Goal: Information Seeking & Learning: Learn about a topic

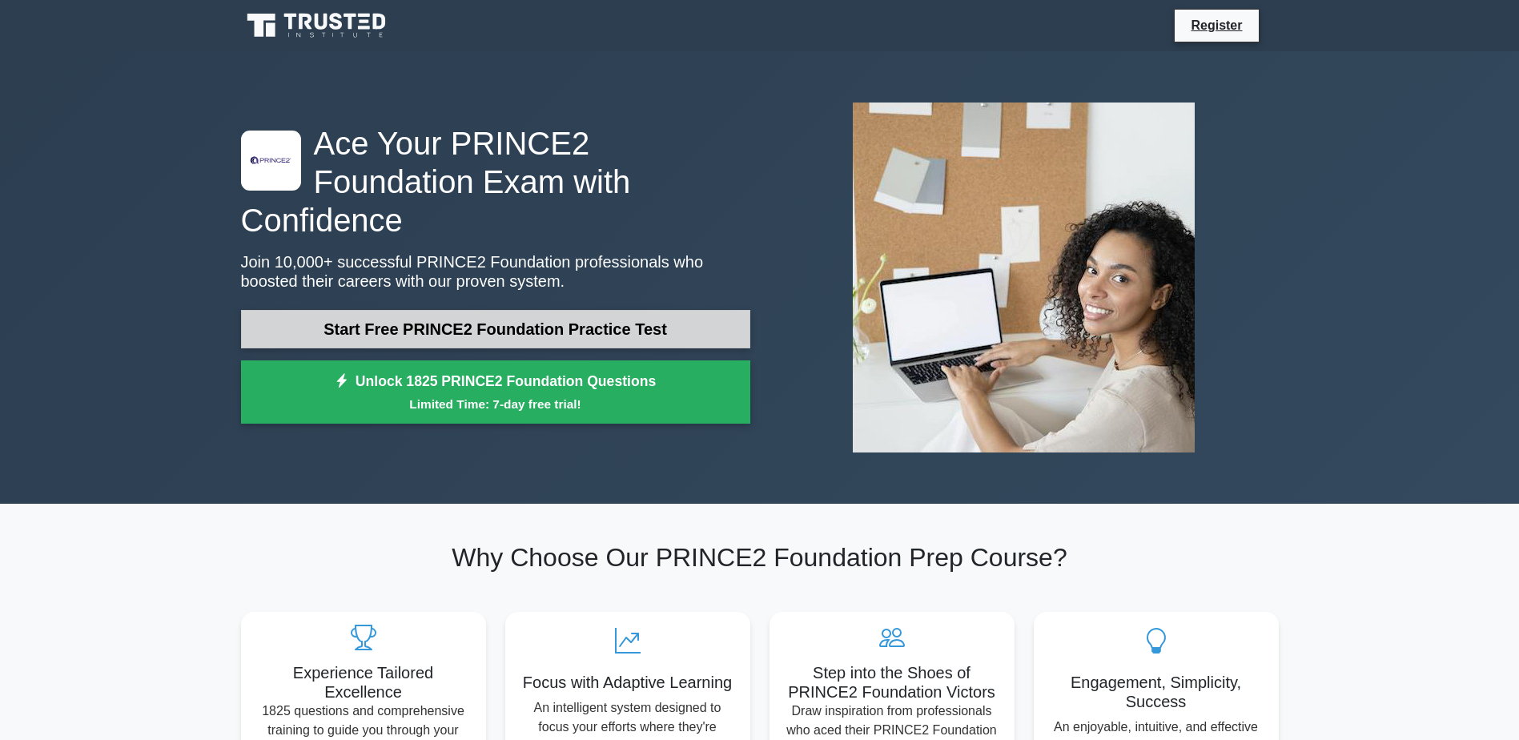
click at [384, 310] on link "Start Free PRINCE2 Foundation Practice Test" at bounding box center [495, 329] width 509 height 38
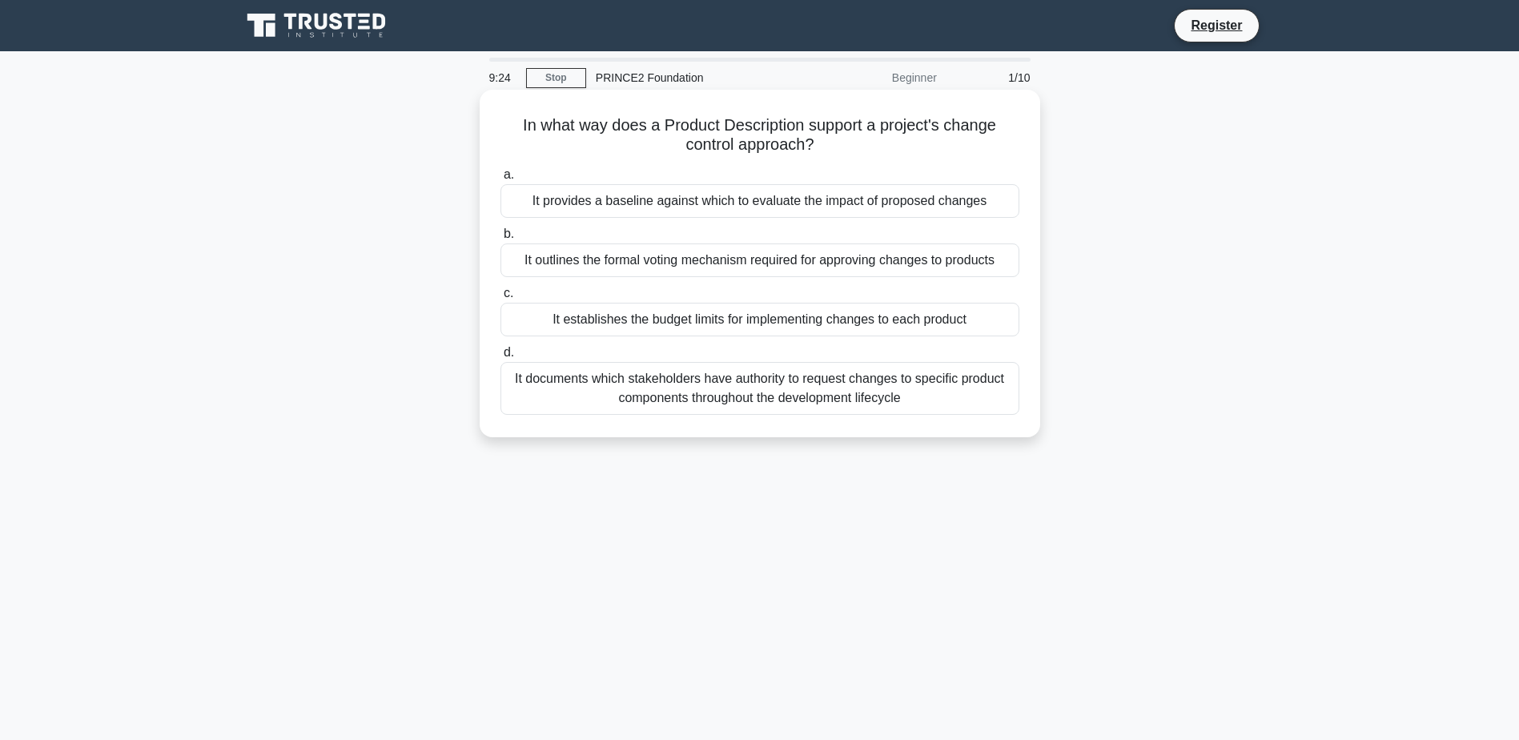
click at [698, 199] on div "It provides a baseline against which to evaluate the impact of proposed changes" at bounding box center [760, 201] width 519 height 34
click at [501, 180] on input "a. It provides a baseline against which to evaluate the impact of proposed chan…" at bounding box center [501, 175] width 0 height 10
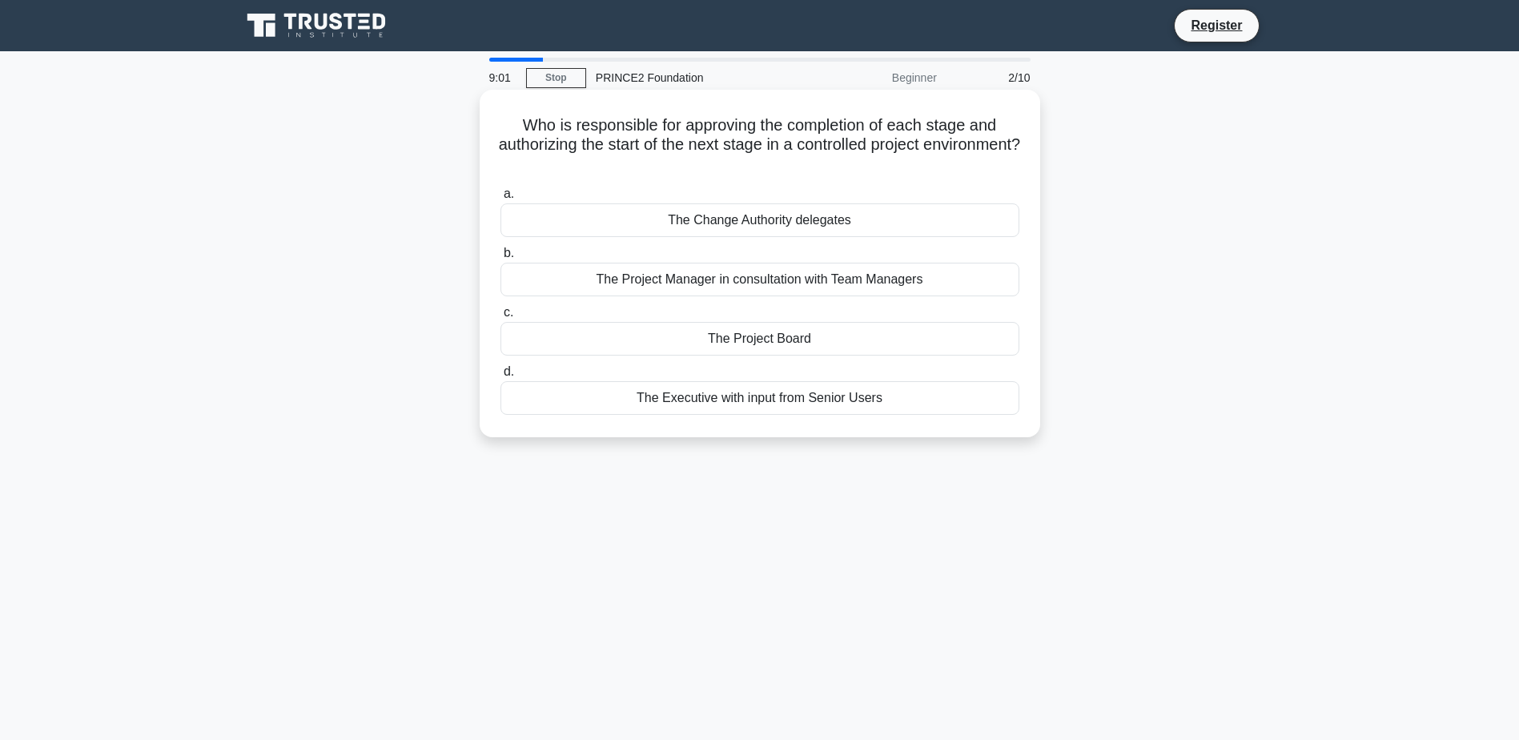
click at [819, 347] on div "The Project Board" at bounding box center [760, 339] width 519 height 34
click at [501, 318] on input "c. The Project Board" at bounding box center [501, 313] width 0 height 10
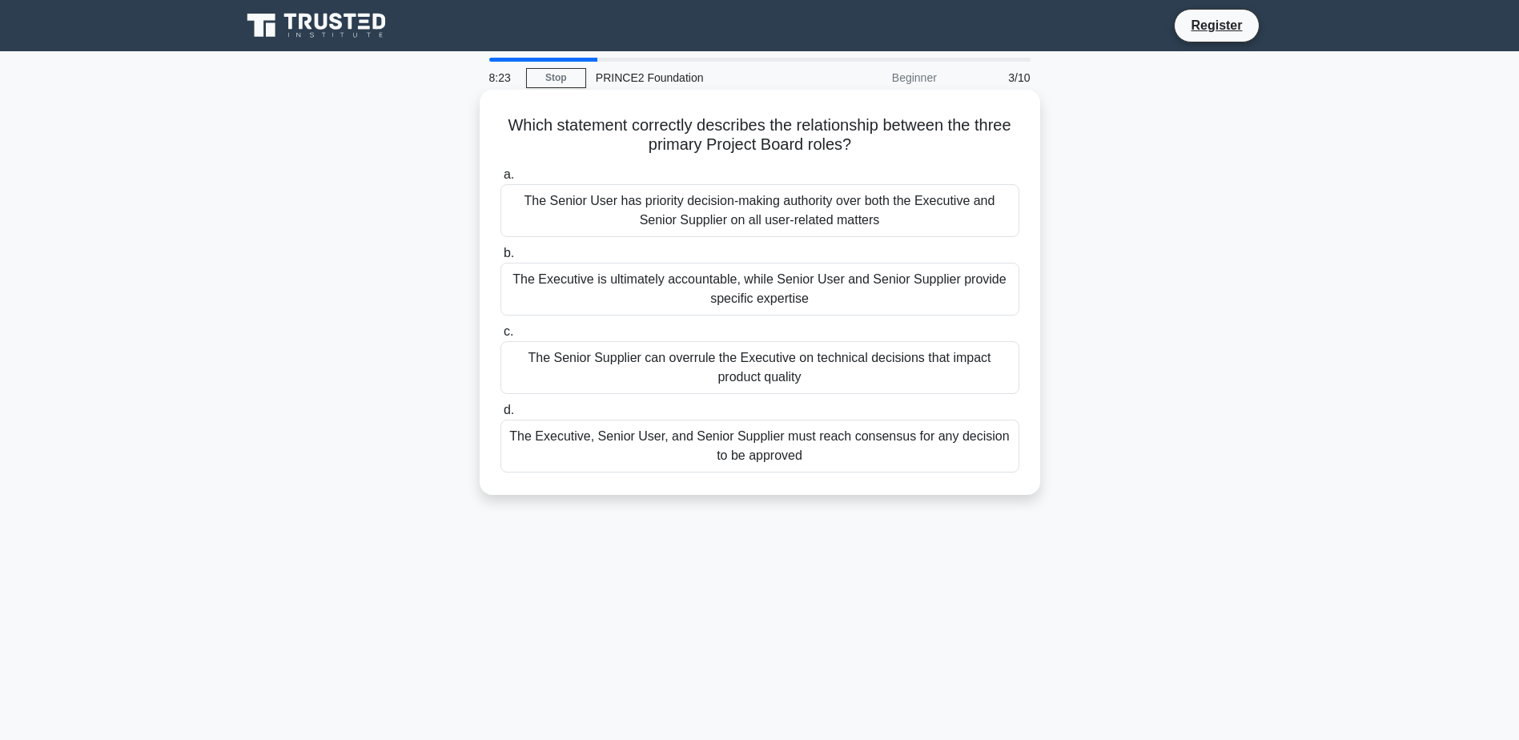
click at [548, 276] on div "The Executive is ultimately accountable, while Senior User and Senior Supplier …" at bounding box center [760, 289] width 519 height 53
click at [501, 259] on input "b. The Executive is ultimately accountable, while Senior User and Senior Suppli…" at bounding box center [501, 253] width 0 height 10
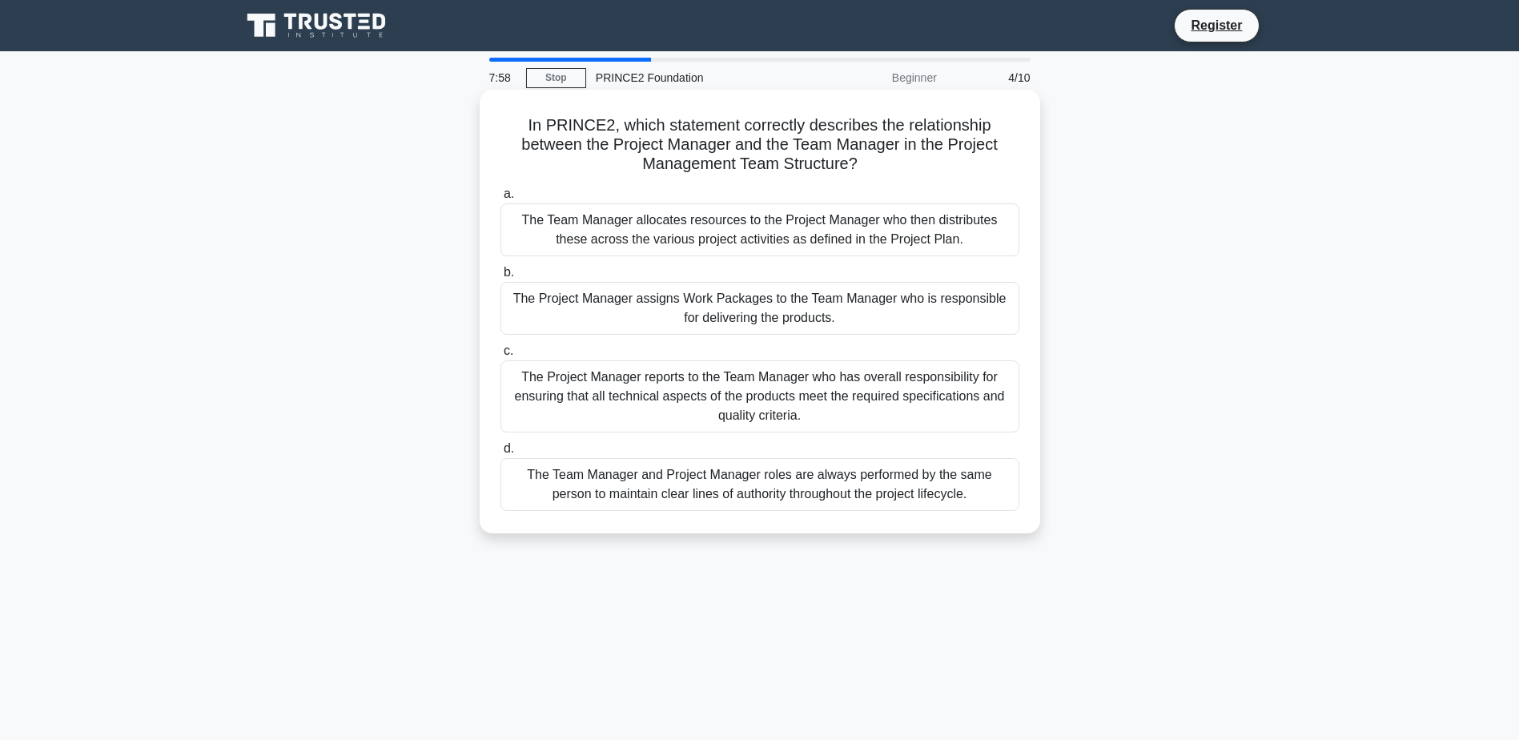
click at [596, 303] on div "The Project Manager assigns Work Packages to the Team Manager who is responsibl…" at bounding box center [760, 308] width 519 height 53
click at [501, 278] on input "b. The Project Manager assigns Work Packages to the Team Manager who is respons…" at bounding box center [501, 272] width 0 height 10
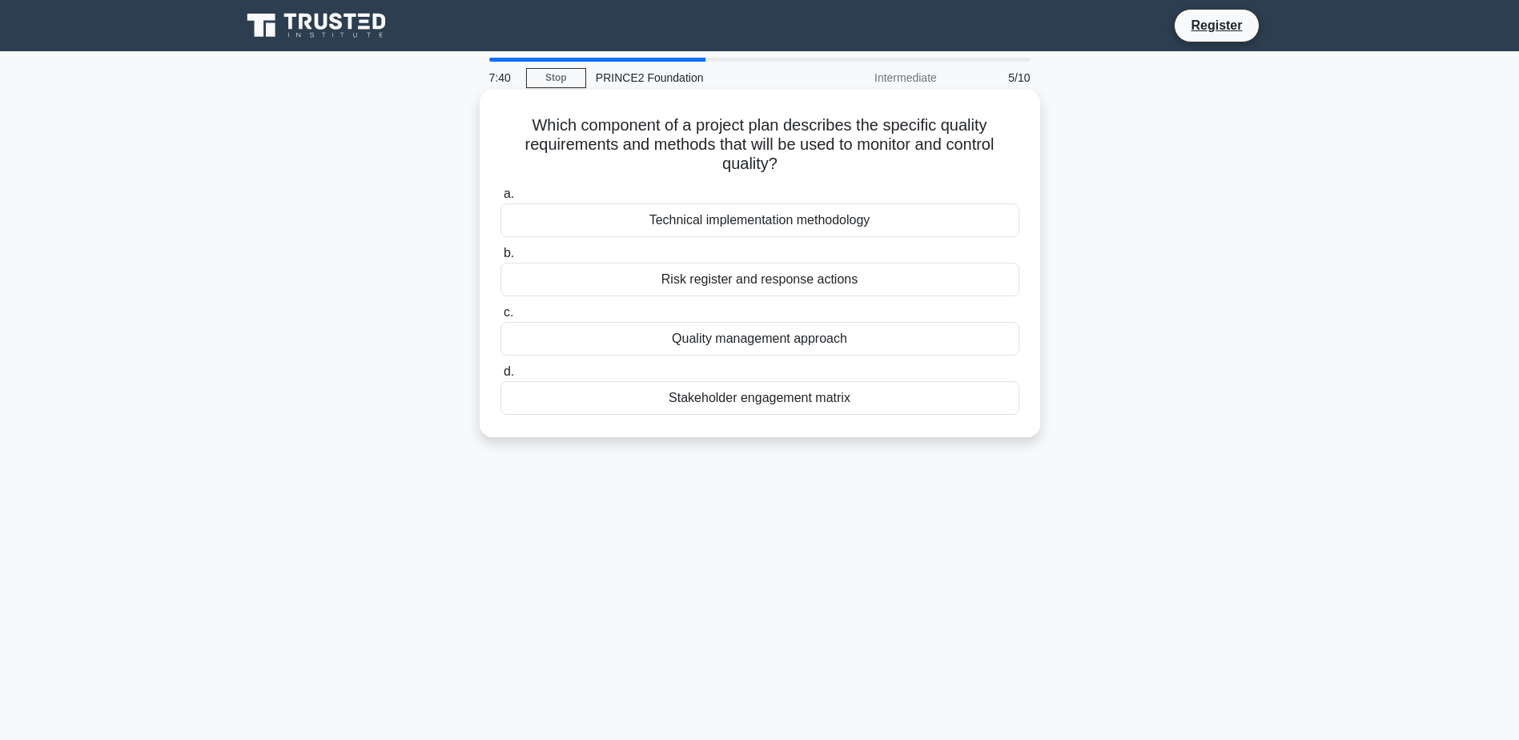
click at [619, 336] on div "Quality management approach" at bounding box center [760, 339] width 519 height 34
click at [501, 318] on input "c. Quality management approach" at bounding box center [501, 313] width 0 height 10
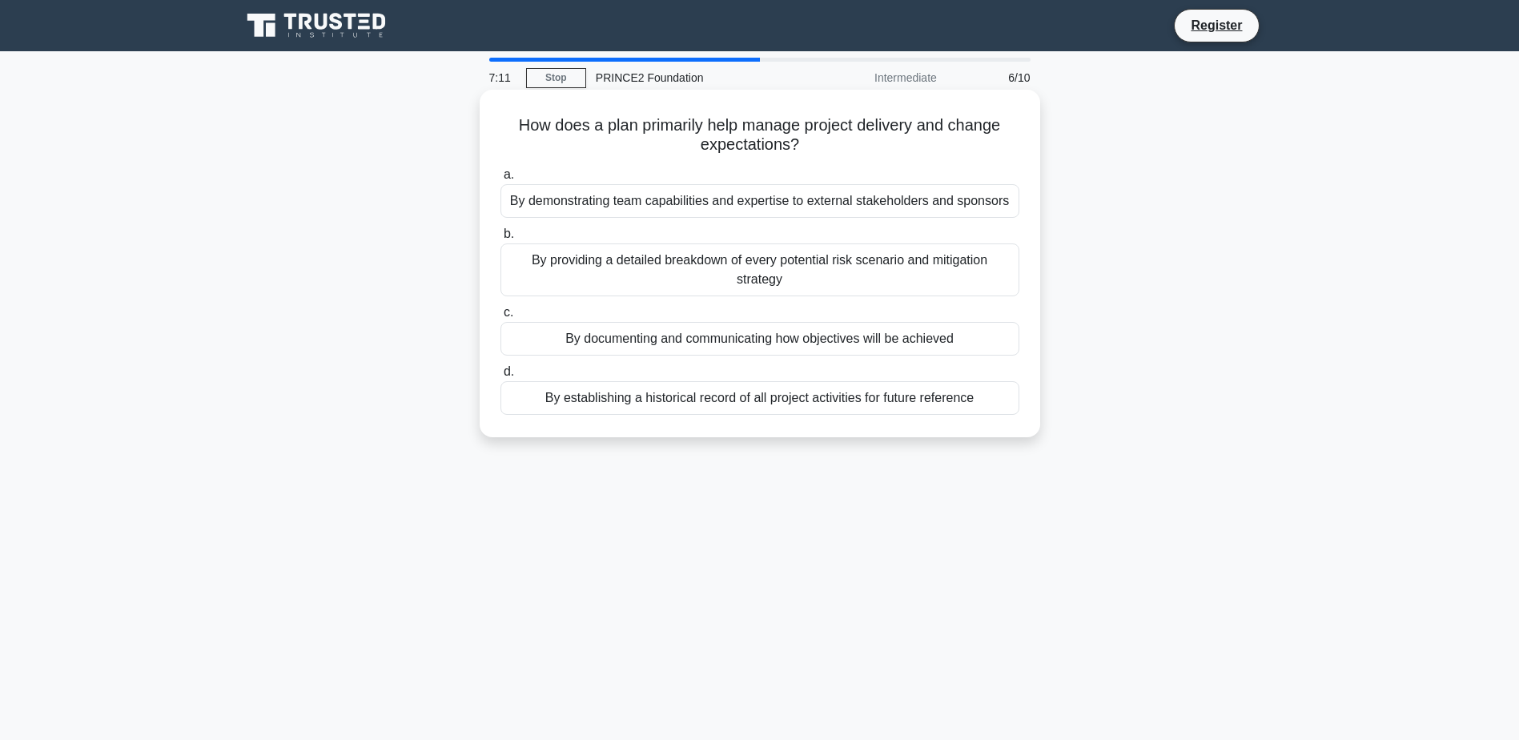
click at [634, 344] on div "By documenting and communicating how objectives will be achieved" at bounding box center [760, 339] width 519 height 34
click at [501, 318] on input "c. By documenting and communicating how objectives will be achieved" at bounding box center [501, 313] width 0 height 10
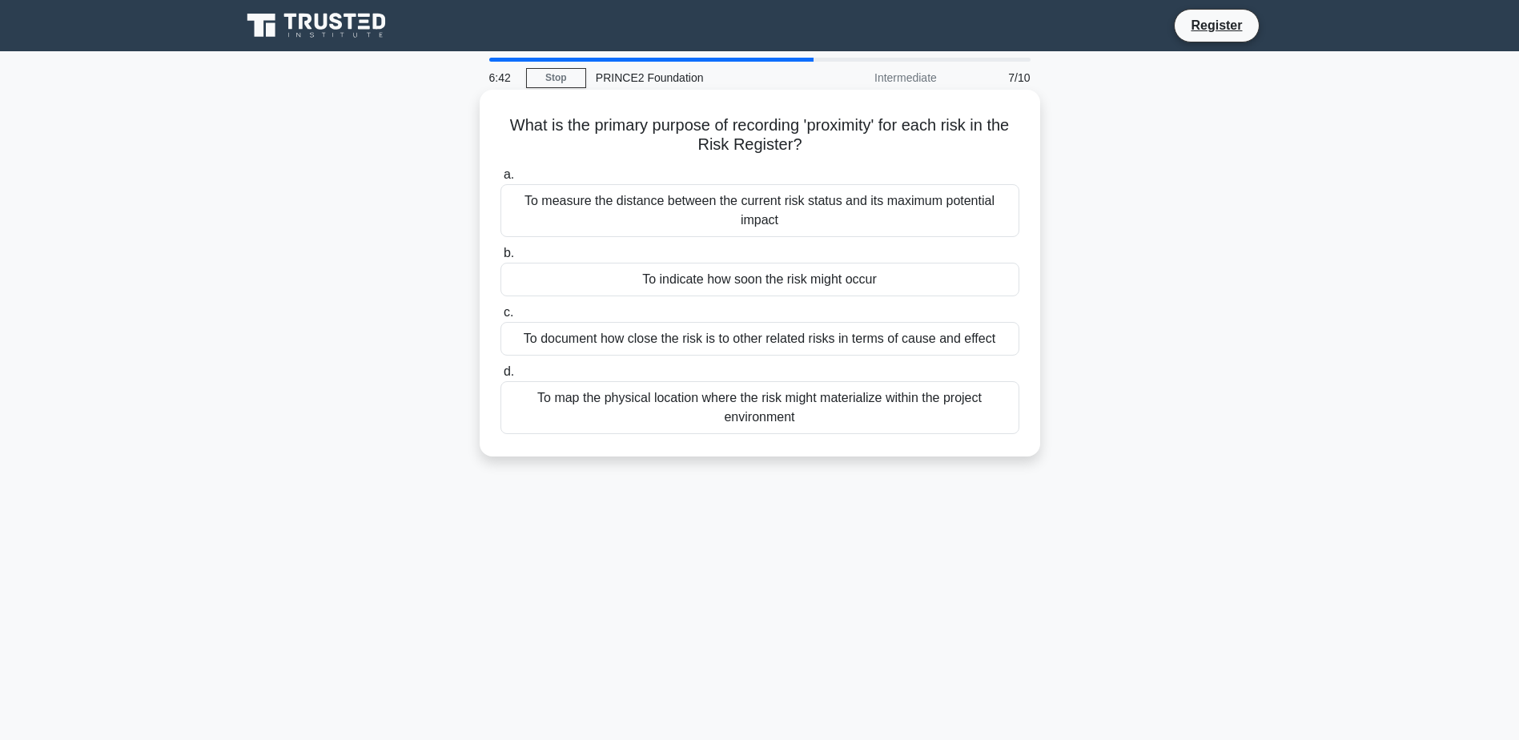
click at [736, 282] on div "To indicate how soon the risk might occur" at bounding box center [760, 280] width 519 height 34
click at [501, 259] on input "b. To indicate how soon the risk might occur" at bounding box center [501, 253] width 0 height 10
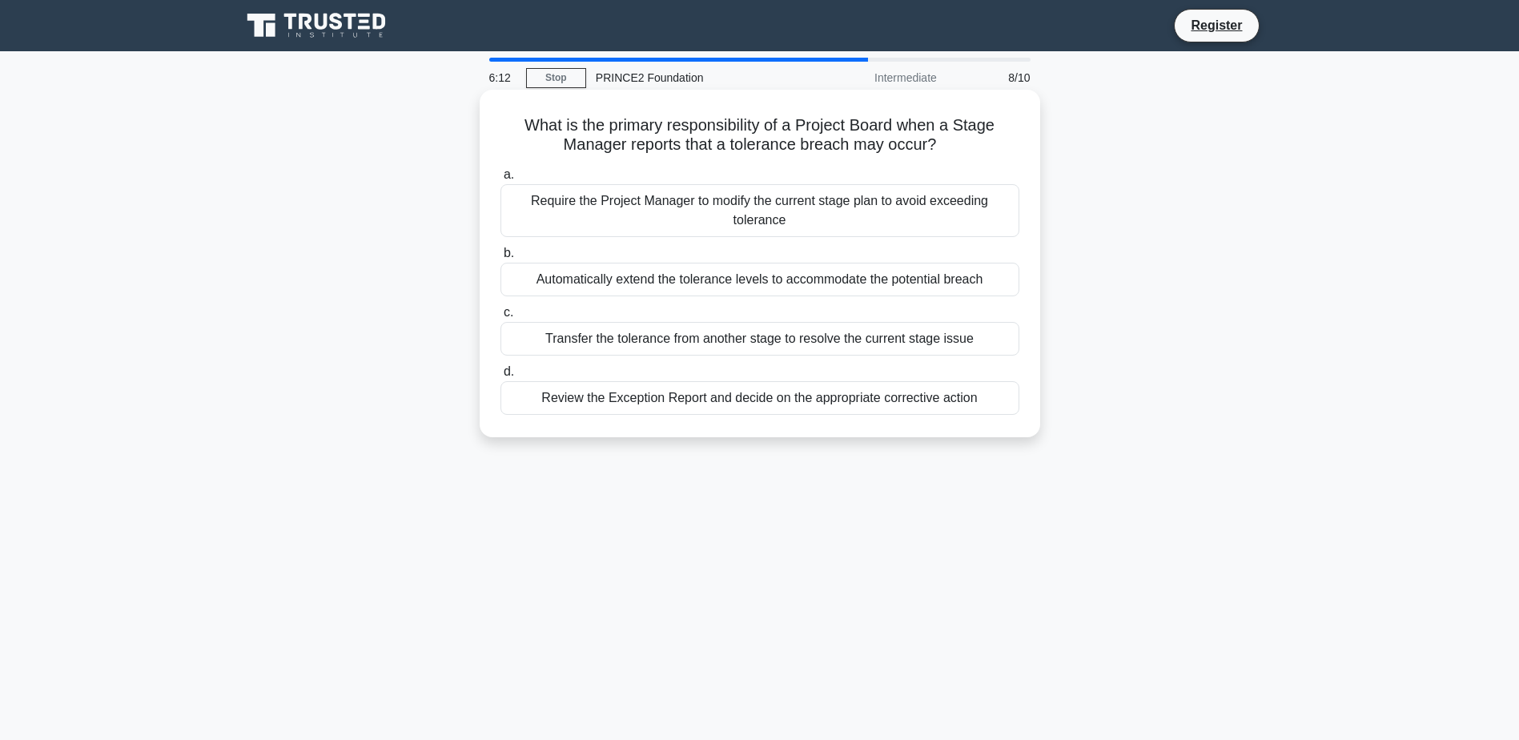
click at [725, 410] on div "Review the Exception Report and decide on the appropriate corrective action" at bounding box center [760, 398] width 519 height 34
click at [501, 377] on input "d. Review the Exception Report and decide on the appropriate corrective action" at bounding box center [501, 372] width 0 height 10
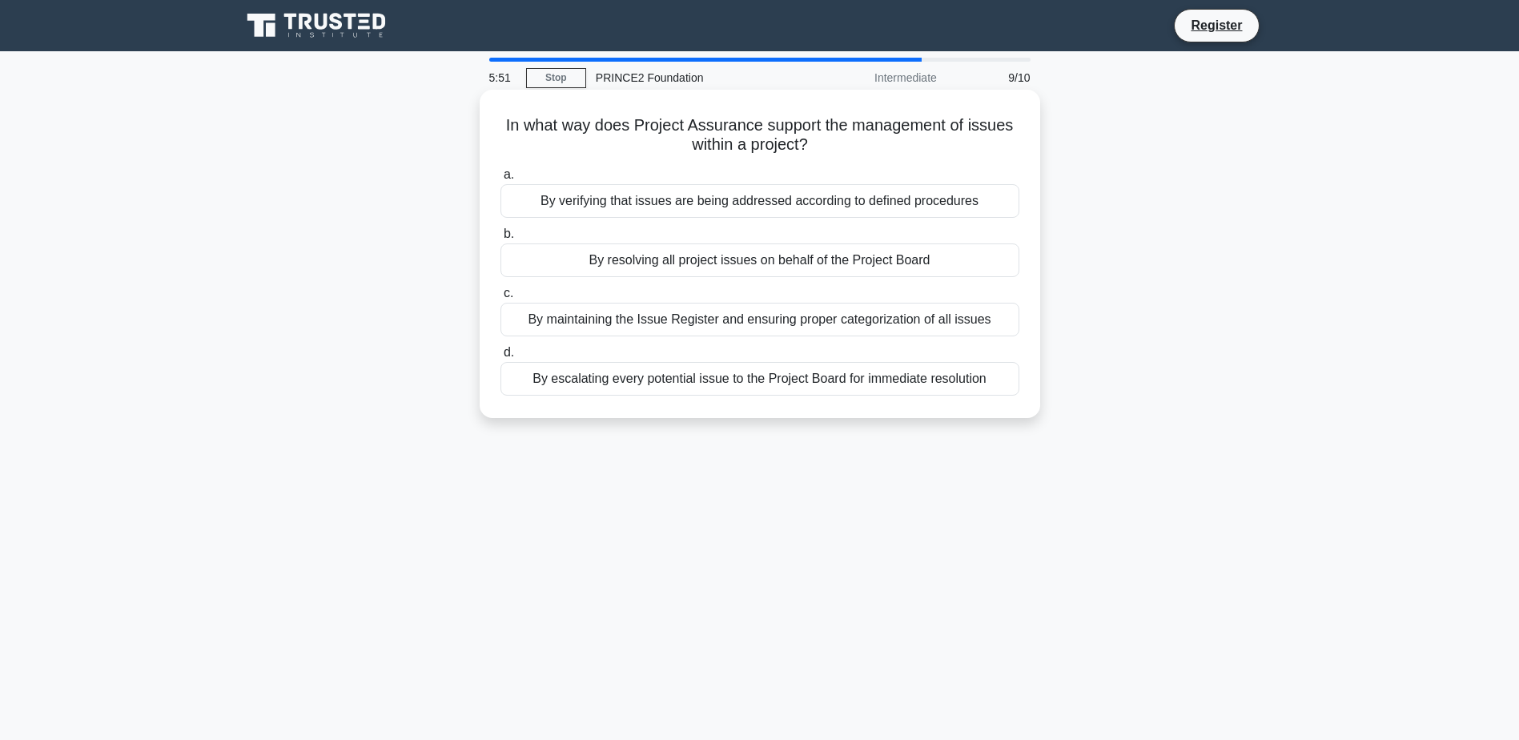
click at [971, 192] on div "By verifying that issues are being addressed according to defined procedures" at bounding box center [760, 201] width 519 height 34
click at [501, 180] on input "a. By verifying that issues are being addressed according to defined procedures" at bounding box center [501, 175] width 0 height 10
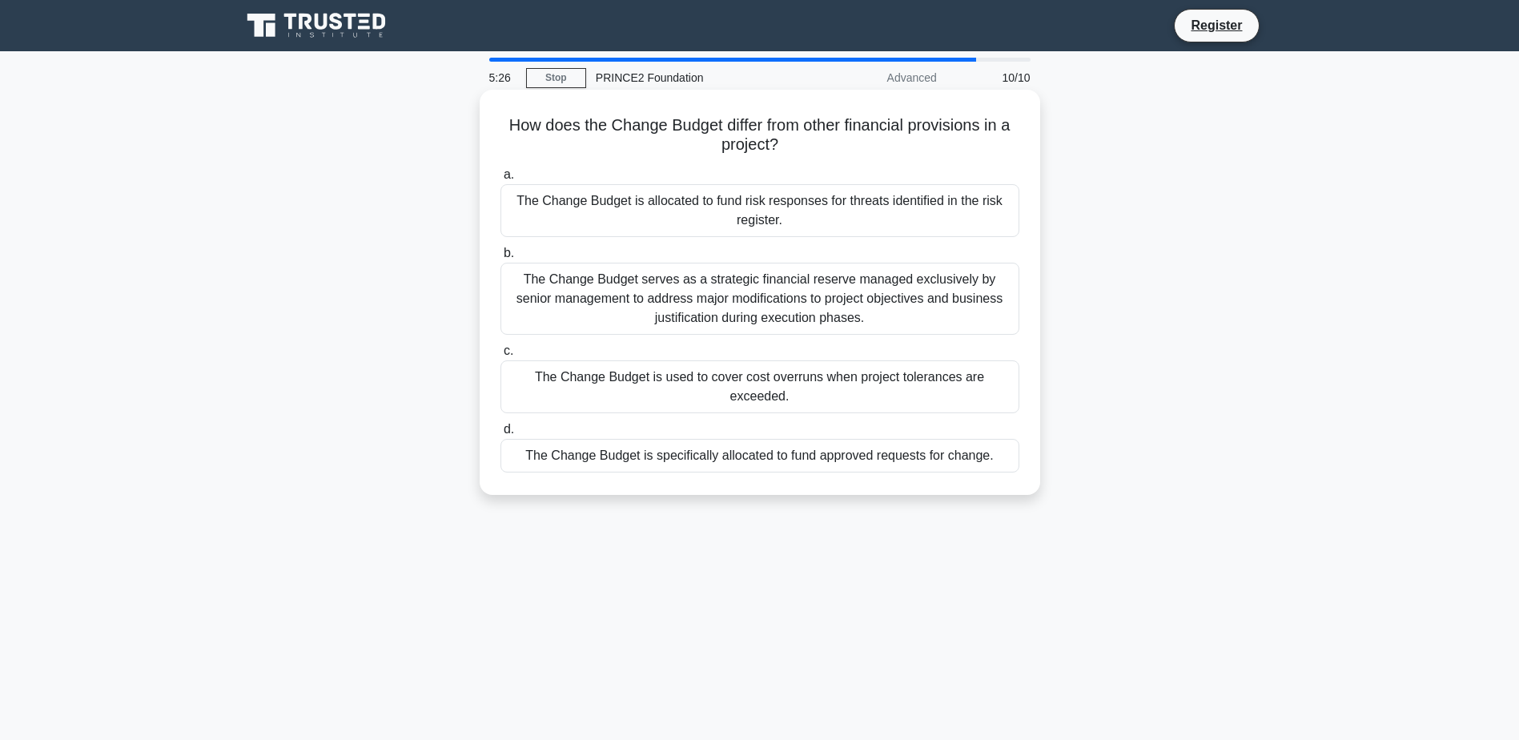
click at [899, 439] on div "The Change Budget is specifically allocated to fund approved requests for chang…" at bounding box center [760, 456] width 519 height 34
click at [501, 429] on input "d. The Change Budget is specifically allocated to fund approved requests for ch…" at bounding box center [501, 429] width 0 height 10
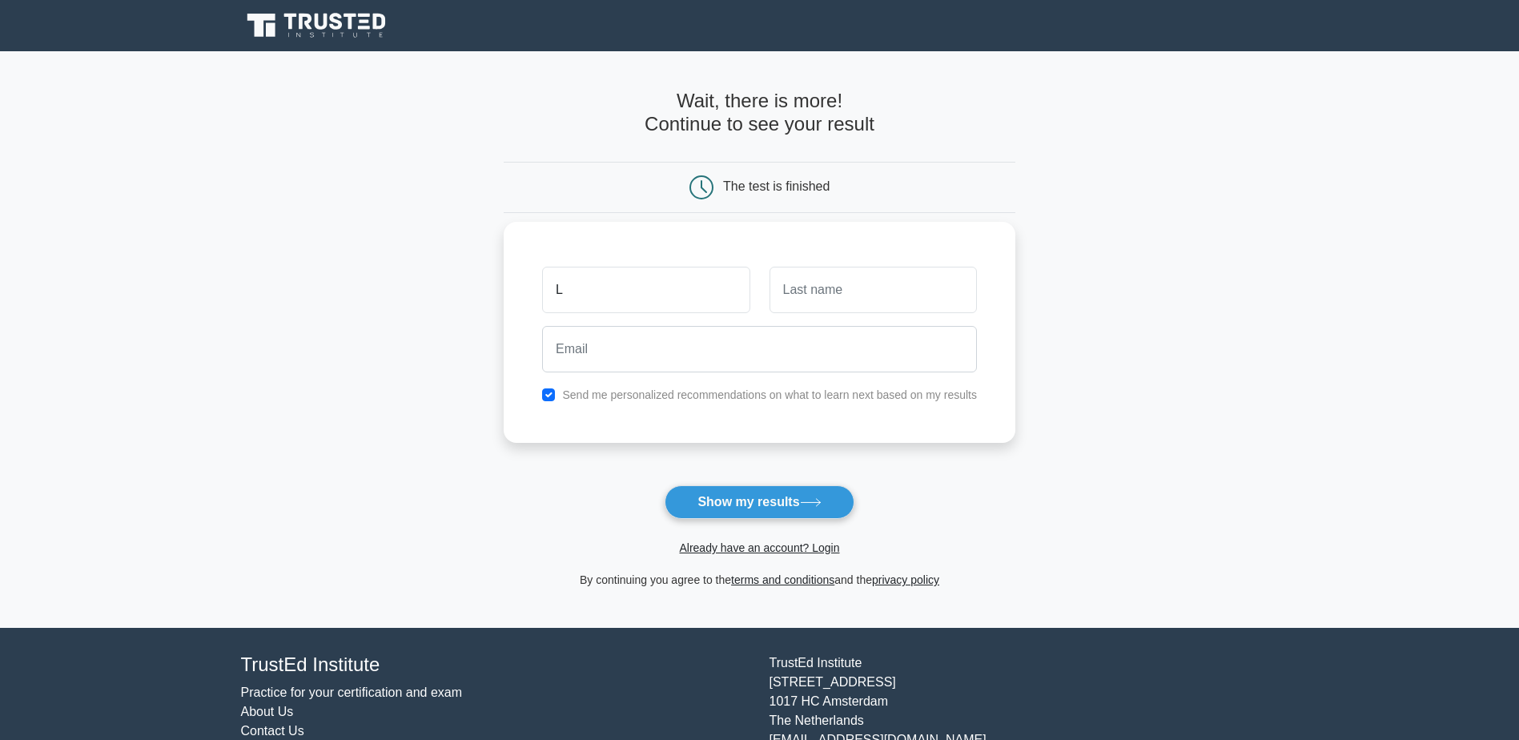
type input "L"
type input "C"
click at [626, 340] on input "email" at bounding box center [759, 349] width 435 height 46
paste input "[EMAIL_ADDRESS][DOMAIN_NAME]"
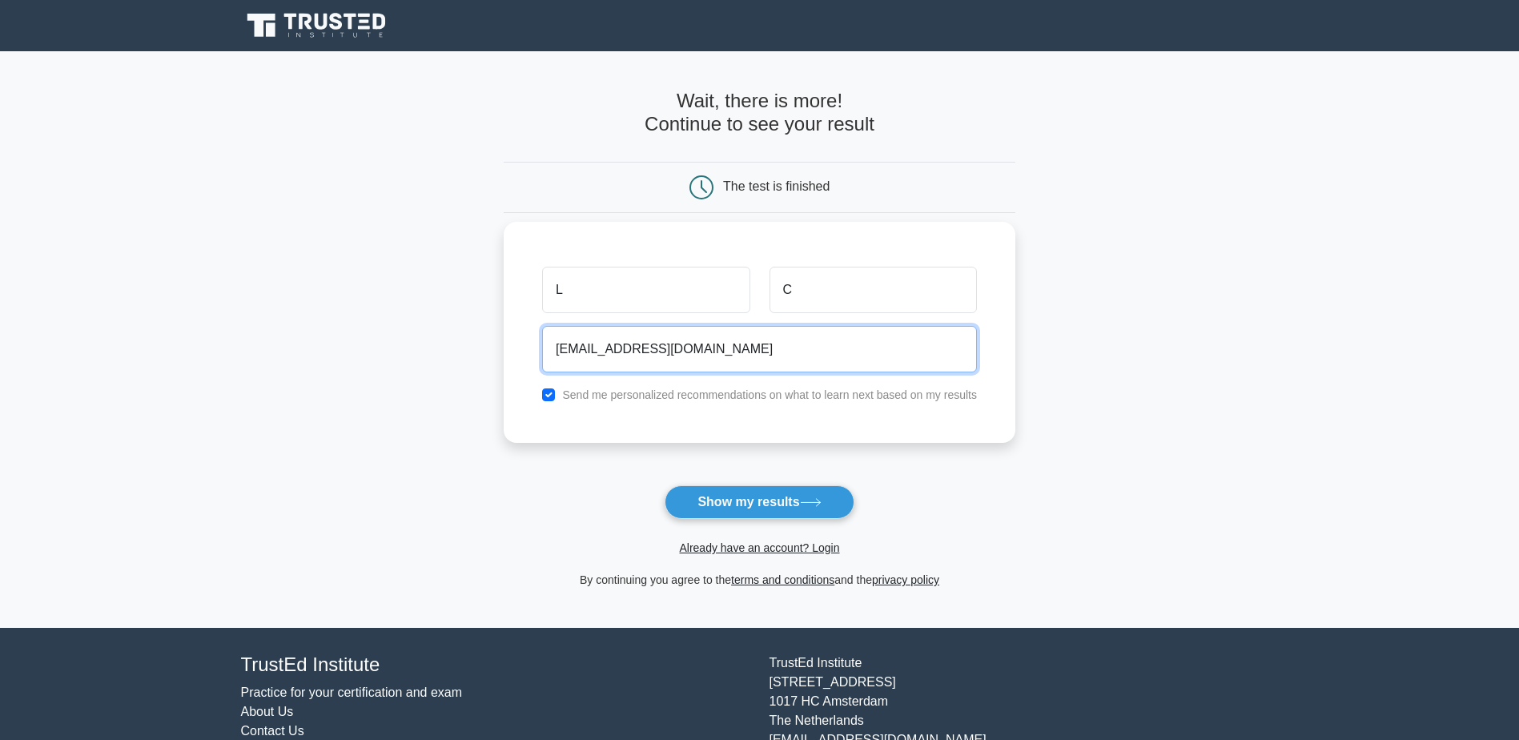
type input "[EMAIL_ADDRESS][DOMAIN_NAME]"
click at [553, 396] on input "checkbox" at bounding box center [548, 394] width 13 height 13
checkbox input "false"
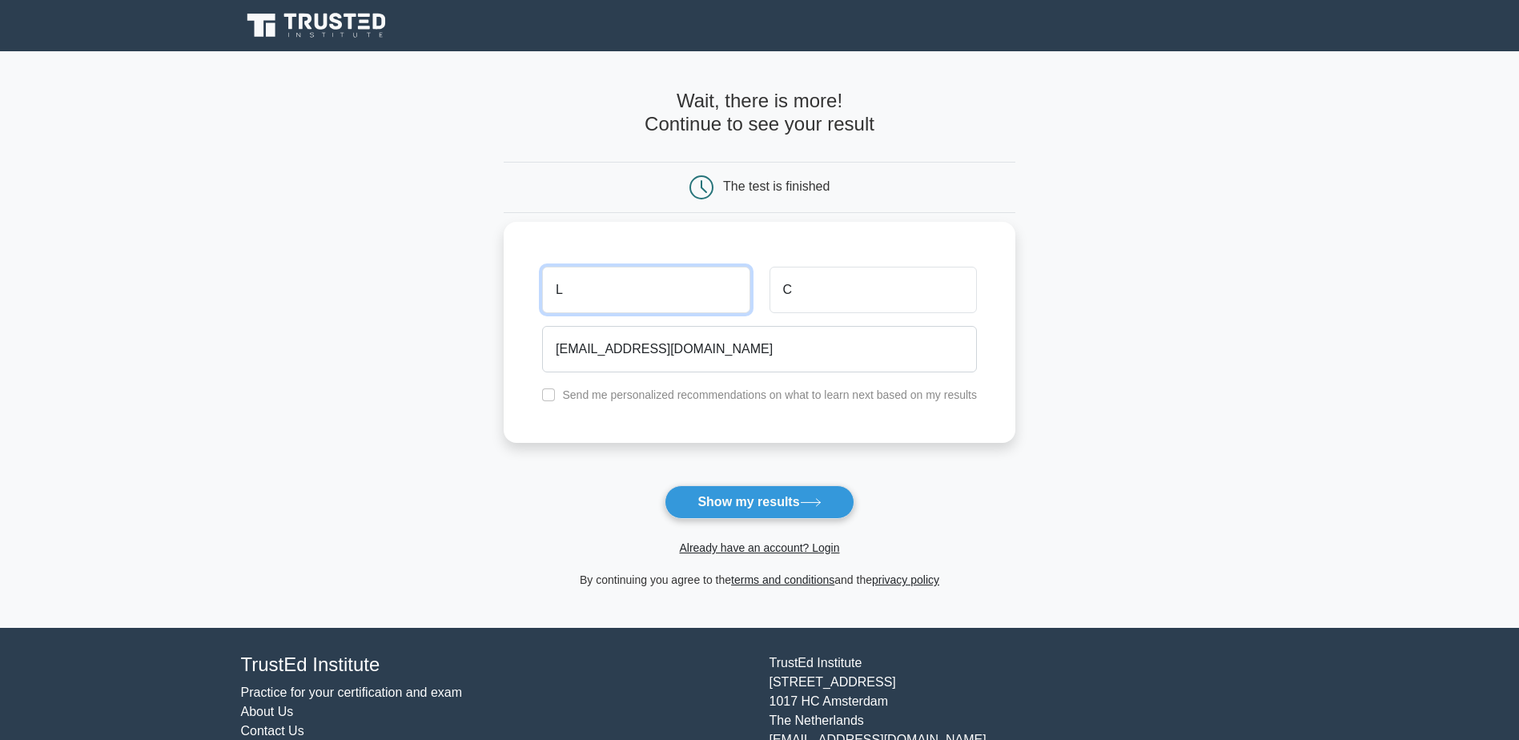
click at [610, 304] on input "L" at bounding box center [645, 290] width 207 height 46
type input "C"
click at [782, 507] on button "Show my results" at bounding box center [759, 502] width 189 height 34
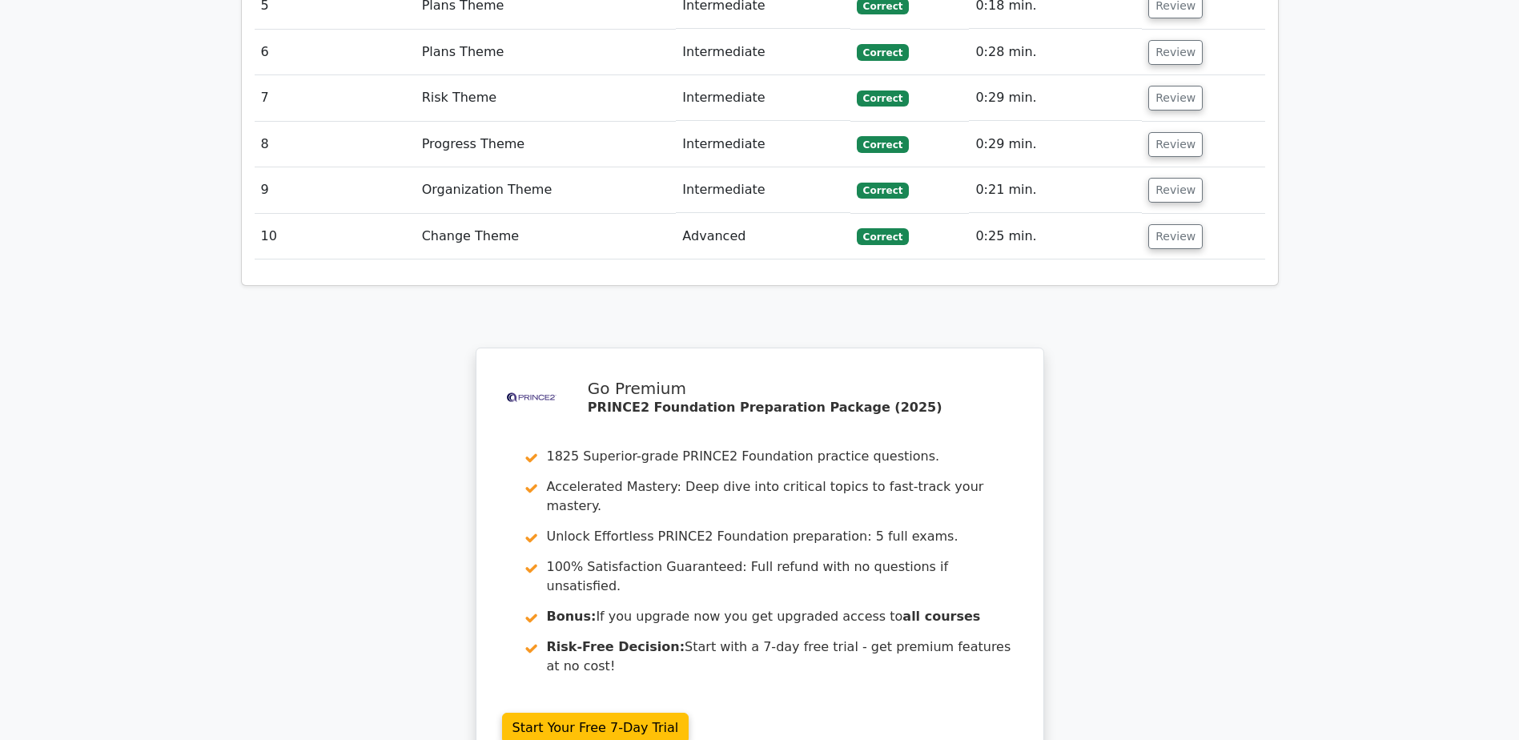
scroll to position [2483, 0]
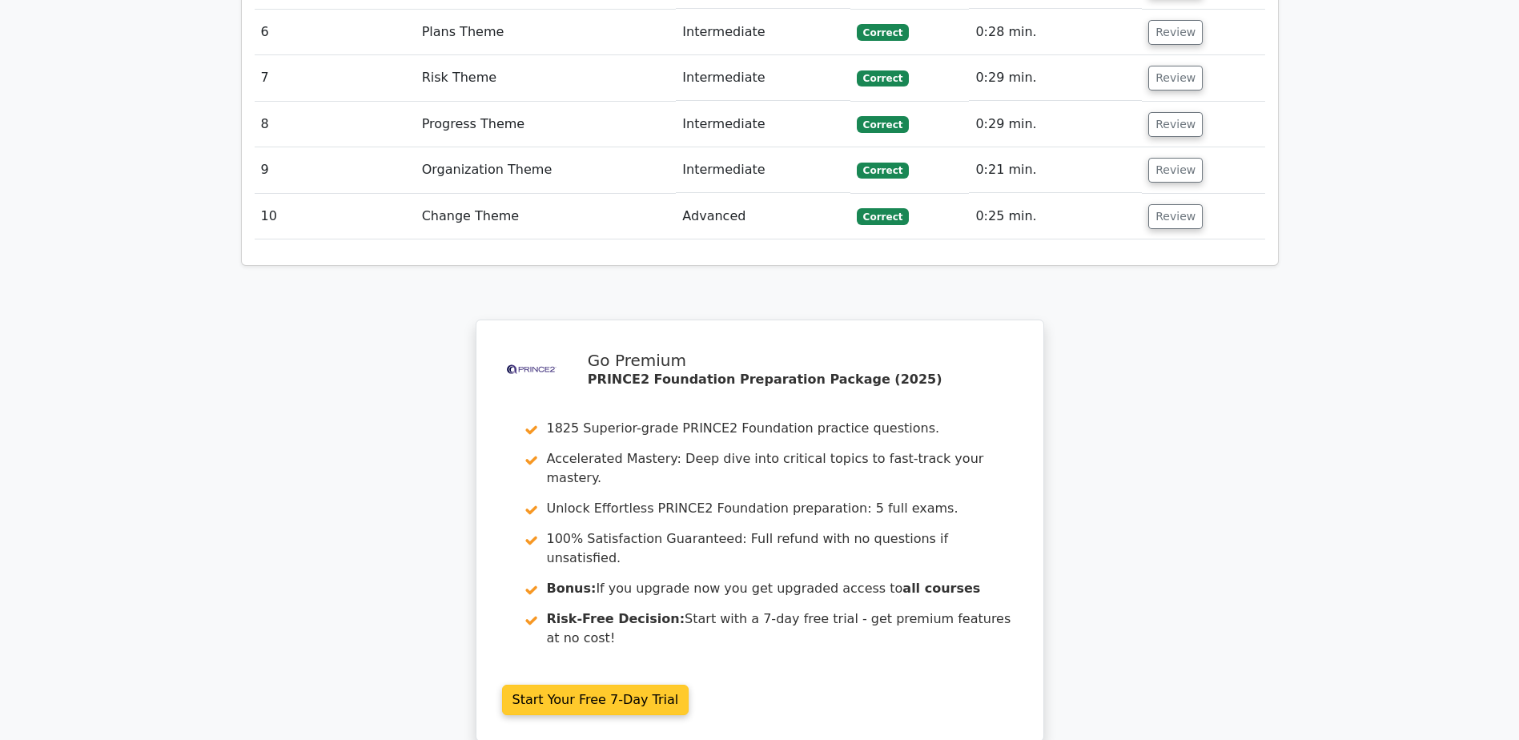
click at [631, 685] on link "Start Your Free 7-Day Trial" at bounding box center [595, 700] width 187 height 30
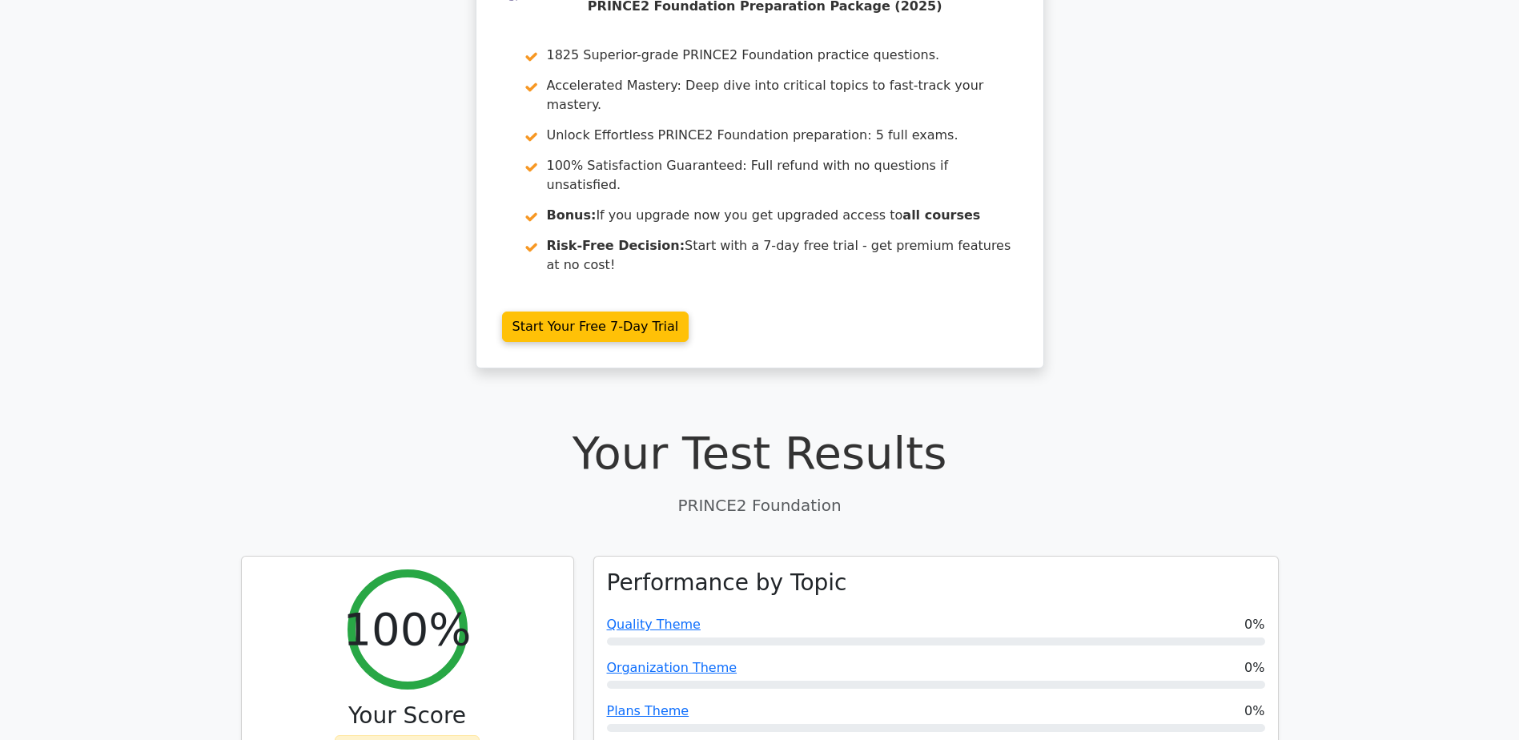
scroll to position [0, 0]
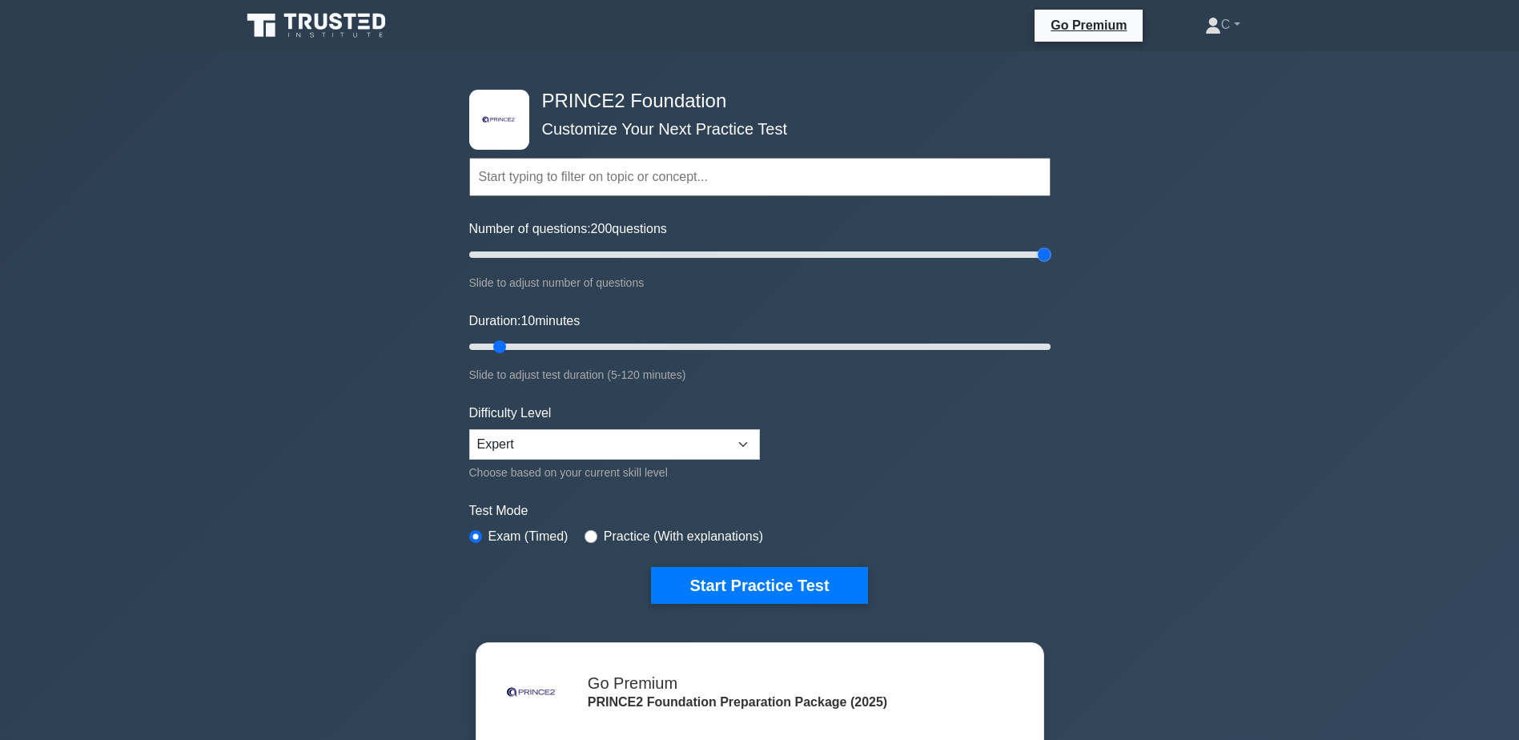
drag, startPoint x: 493, startPoint y: 258, endPoint x: 1044, endPoint y: 302, distance: 552.0
type input "200"
click at [1044, 264] on input "Number of questions: 200 questions" at bounding box center [759, 254] width 581 height 19
drag, startPoint x: 501, startPoint y: 344, endPoint x: 1049, endPoint y: 346, distance: 547.8
type input "120"
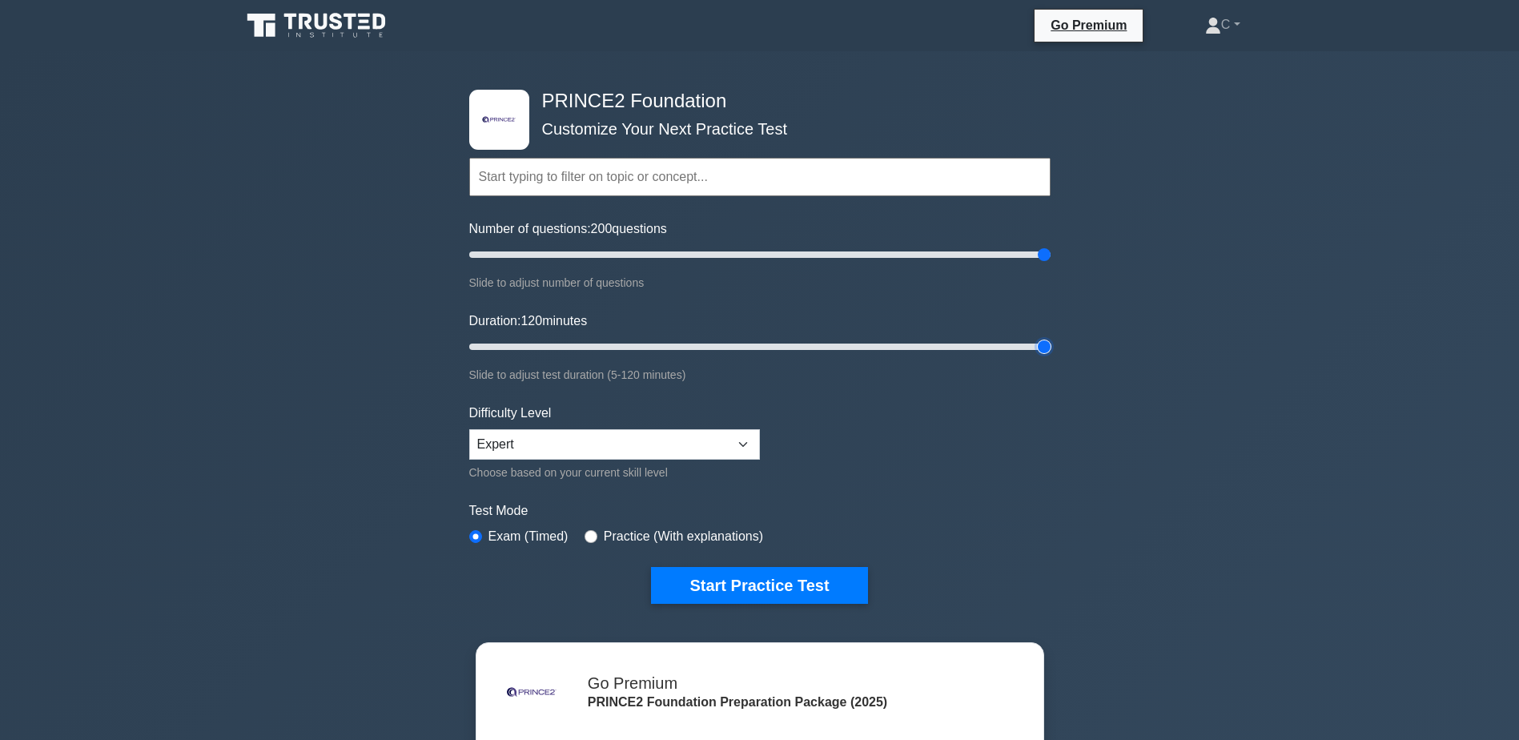
click at [1049, 346] on input "Duration: 120 minutes" at bounding box center [759, 346] width 581 height 19
click at [722, 435] on select "Beginner Intermediate Expert" at bounding box center [614, 444] width 291 height 30
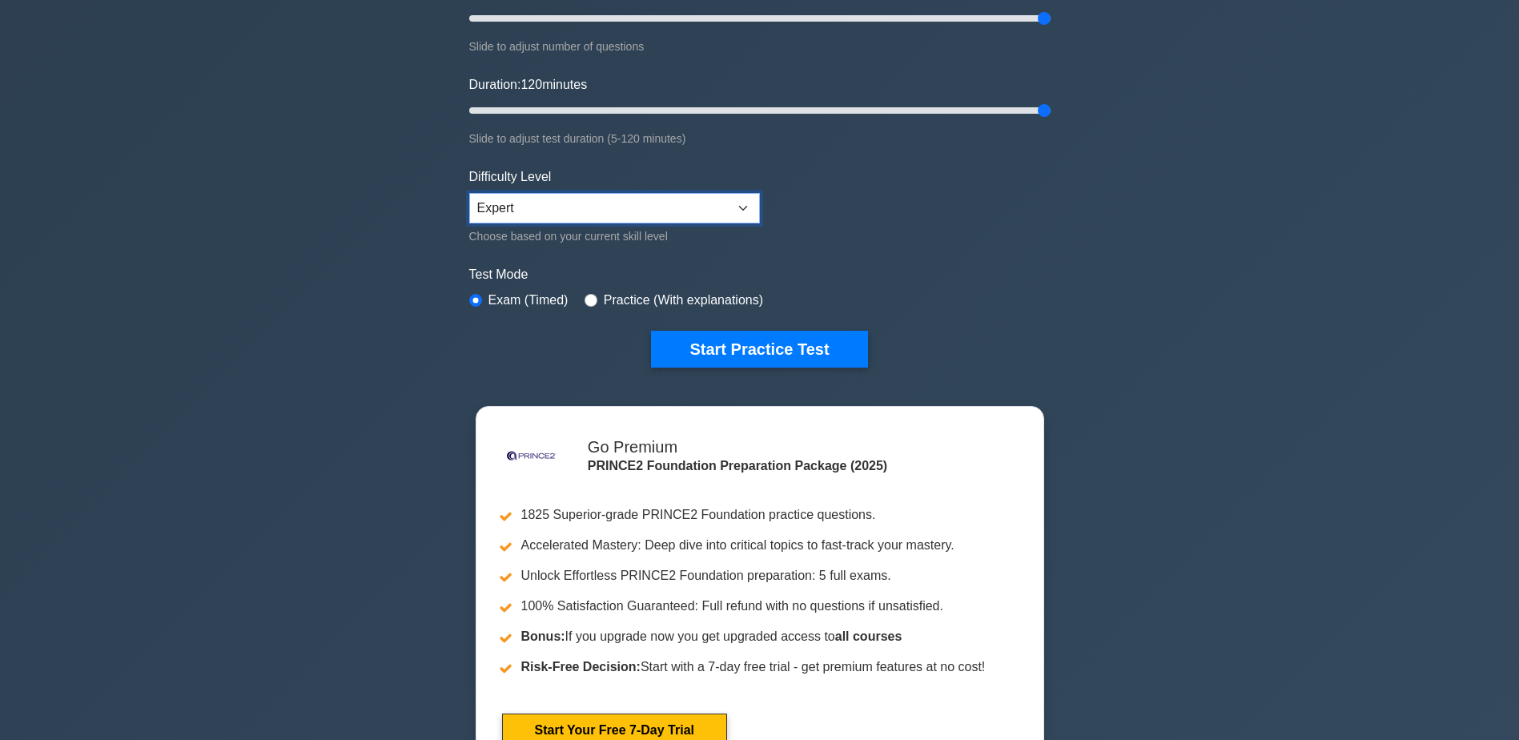
scroll to position [240, 0]
